Goal: Information Seeking & Learning: Learn about a topic

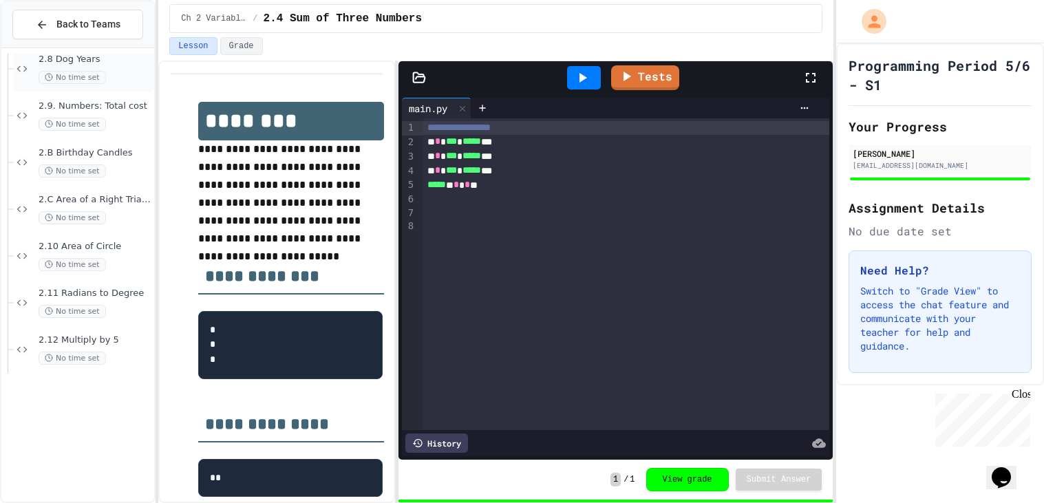
scroll to position [274, 0]
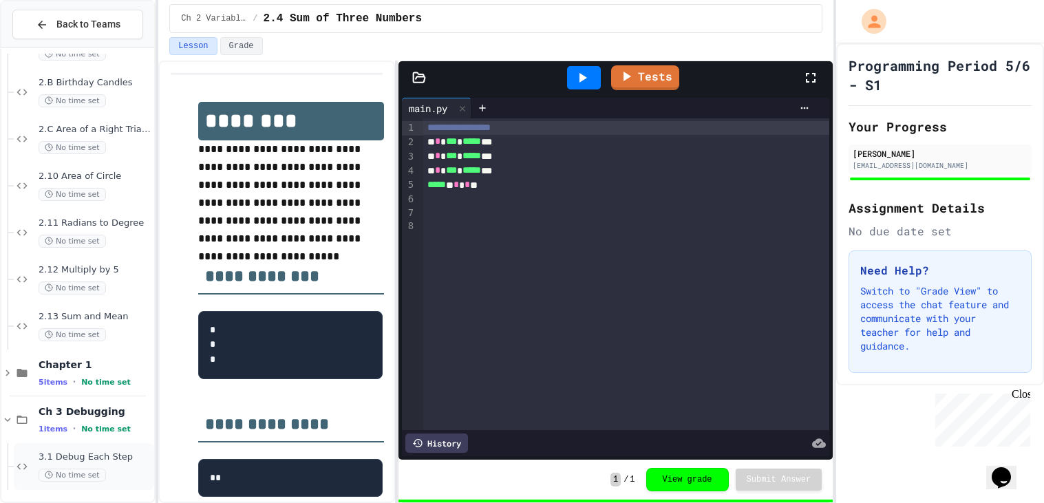
click at [122, 455] on span "3.1 Debug Each Step" at bounding box center [95, 457] width 113 height 12
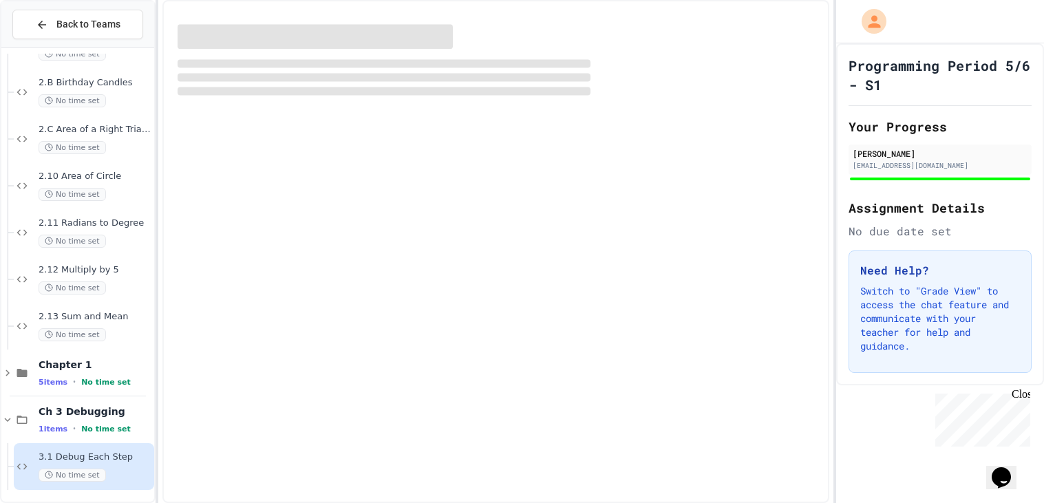
scroll to position [257, 0]
